Goal: Check status

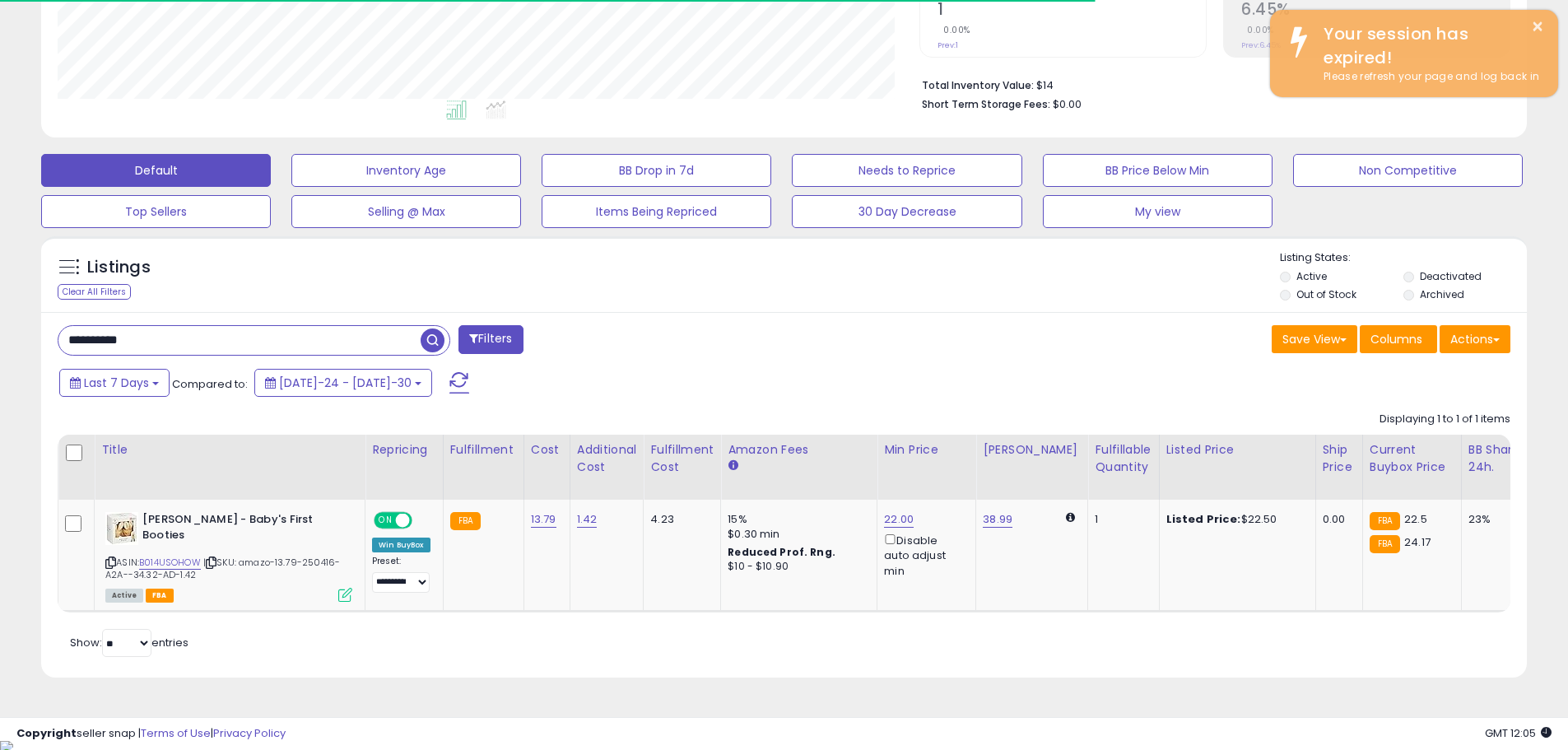
scroll to position [338, 862]
